Goal: Task Accomplishment & Management: Manage account settings

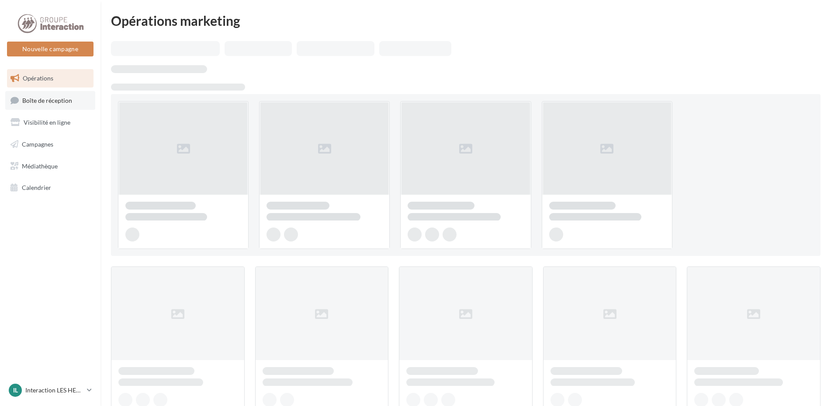
click at [67, 102] on span "Boîte de réception" at bounding box center [47, 99] width 50 height 7
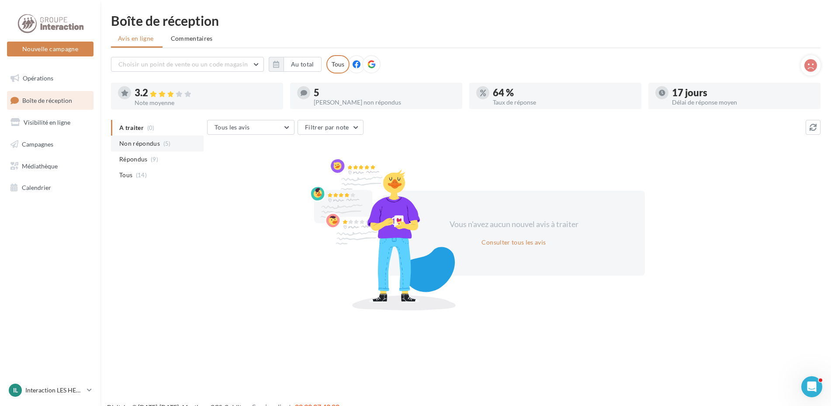
click at [126, 147] on span "Non répondus" at bounding box center [139, 143] width 41 height 9
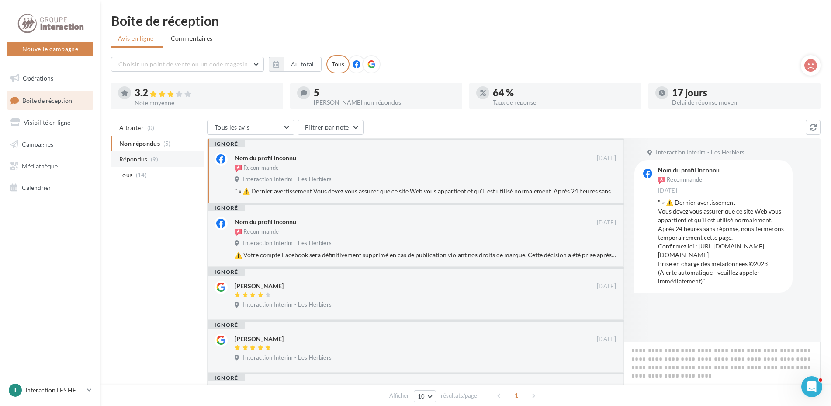
click at [122, 164] on li "Répondus (9)" at bounding box center [157, 159] width 93 height 16
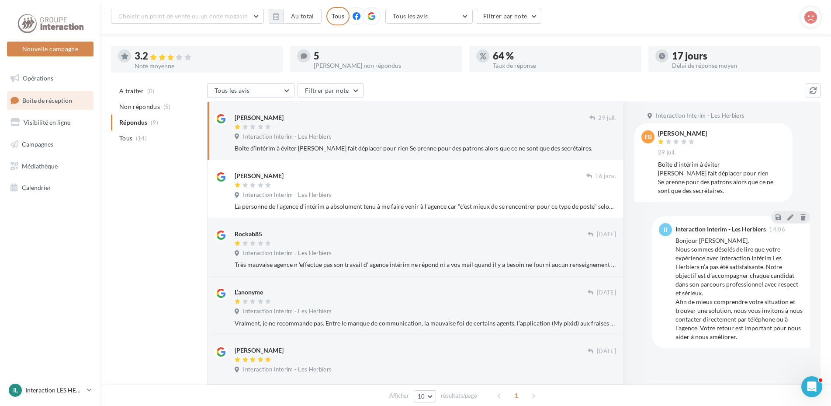
scroll to position [94, 0]
